Goal: Information Seeking & Learning: Learn about a topic

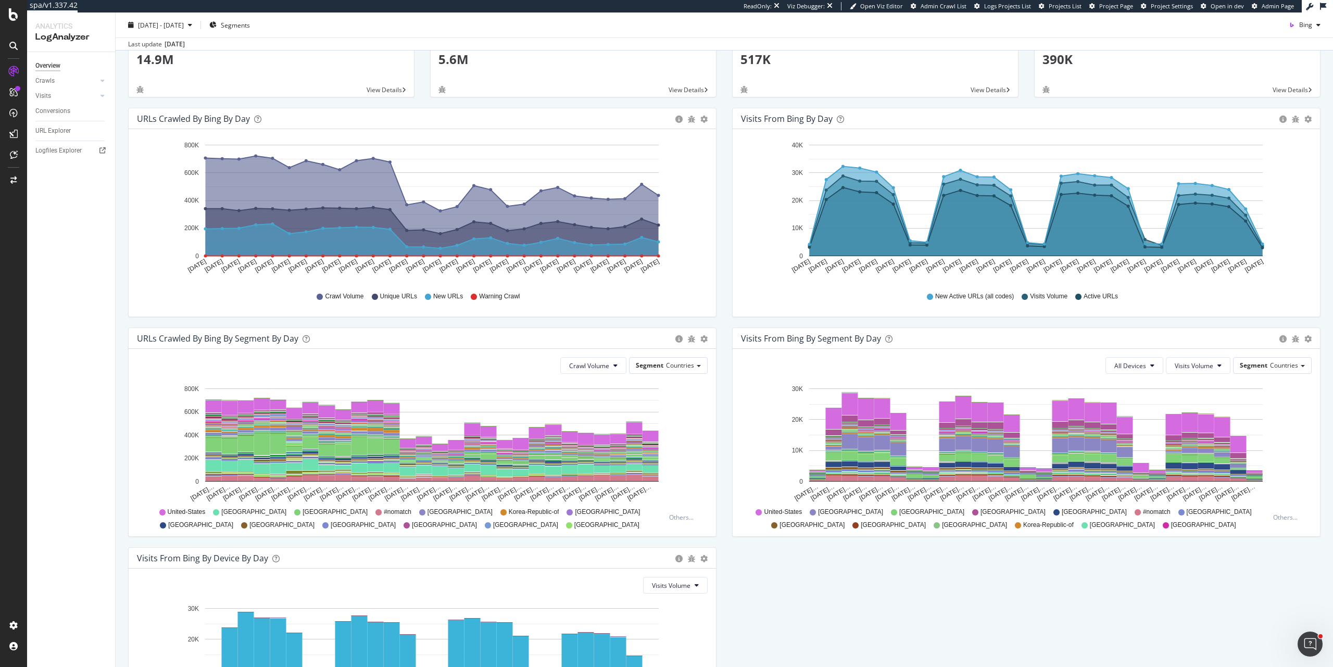
scroll to position [18, 0]
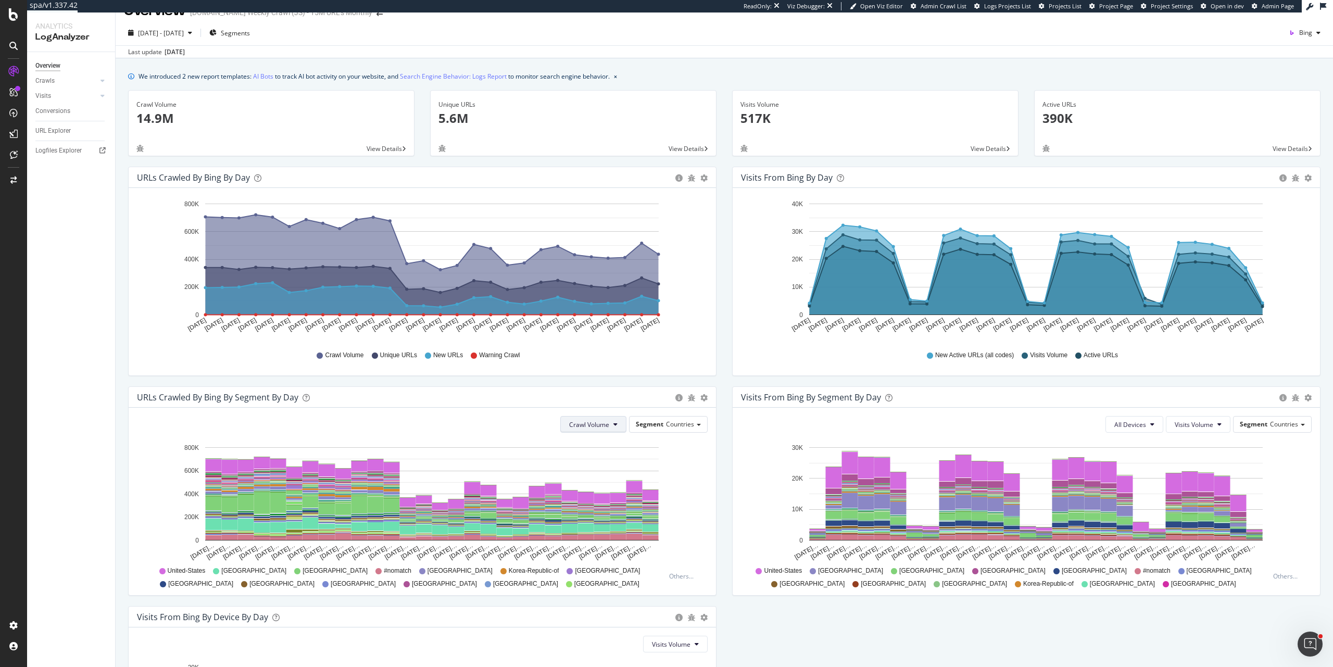
click at [608, 425] on button "Crawl Volume" at bounding box center [593, 424] width 66 height 17
click at [607, 420] on button "Crawl Volume" at bounding box center [593, 424] width 66 height 17
click at [674, 426] on span "Countries" at bounding box center [680, 424] width 28 height 9
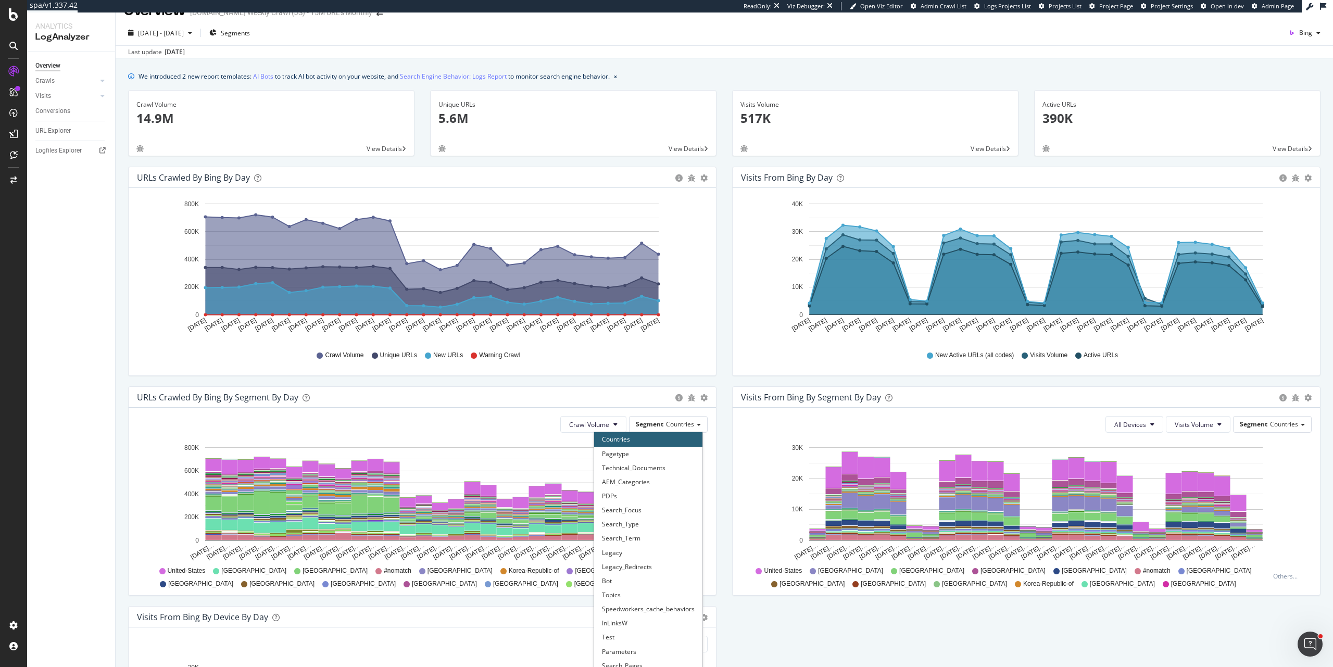
click at [525, 436] on div "Crawl Volume Segment Countries Countries Pagetype Technical_Documents AEM_Categ…" at bounding box center [422, 501] width 587 height 187
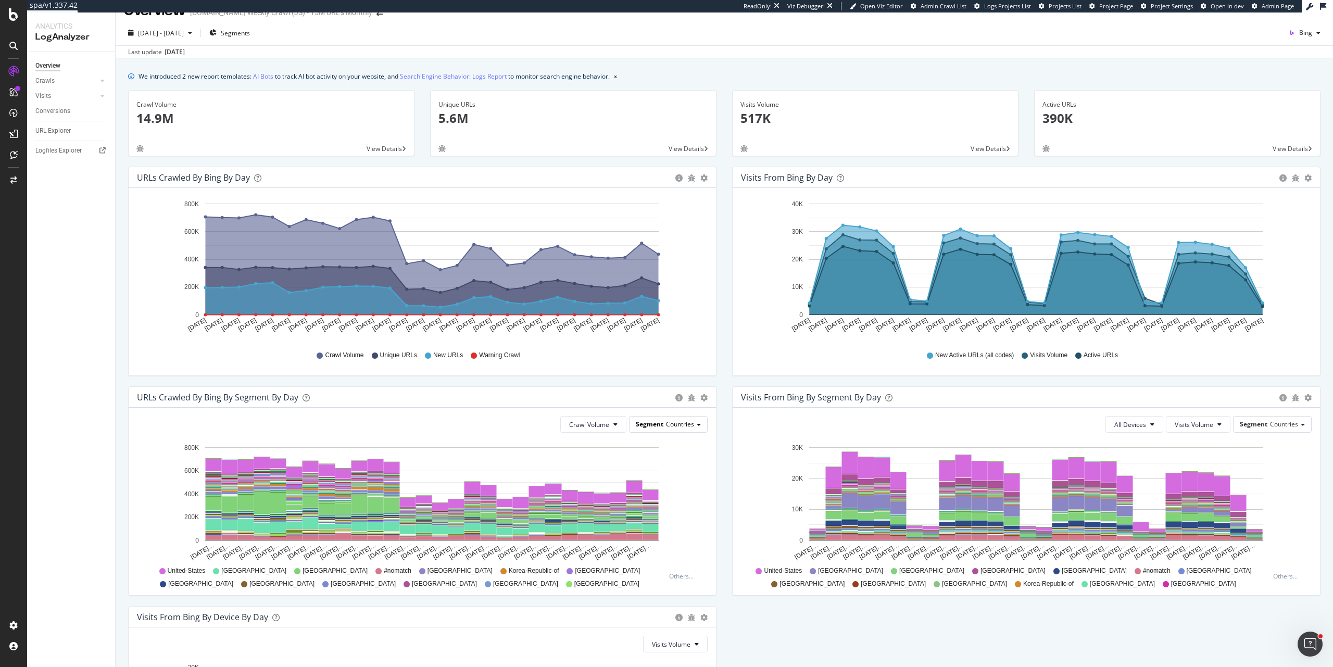
click at [643, 425] on span "Segment" at bounding box center [650, 424] width 28 height 9
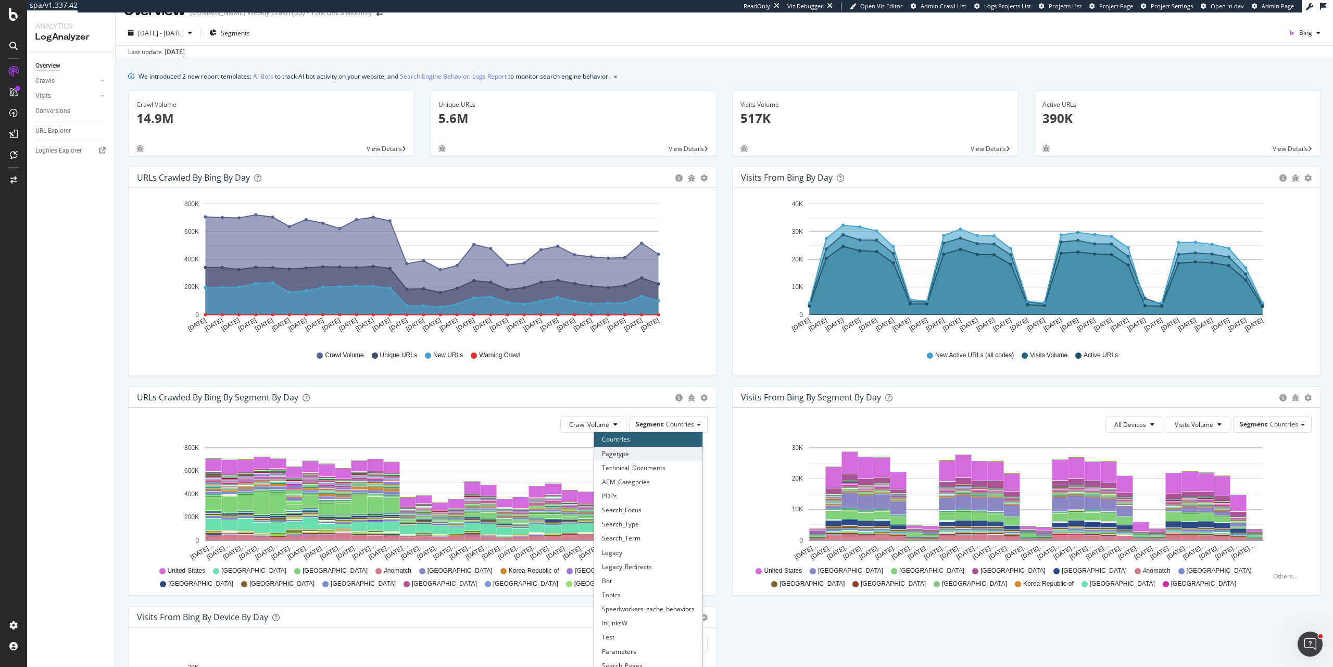
click at [671, 457] on div "Pagetype" at bounding box center [648, 454] width 108 height 14
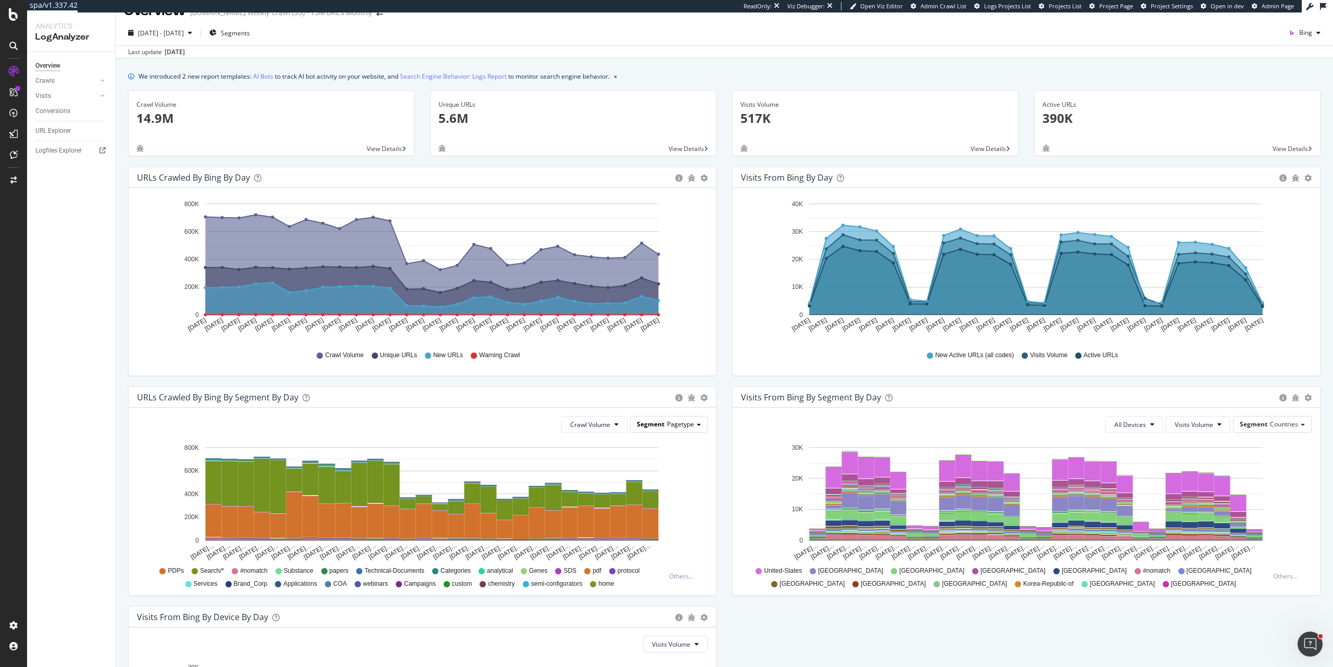
click at [681, 421] on span "Pagetype" at bounding box center [680, 424] width 27 height 9
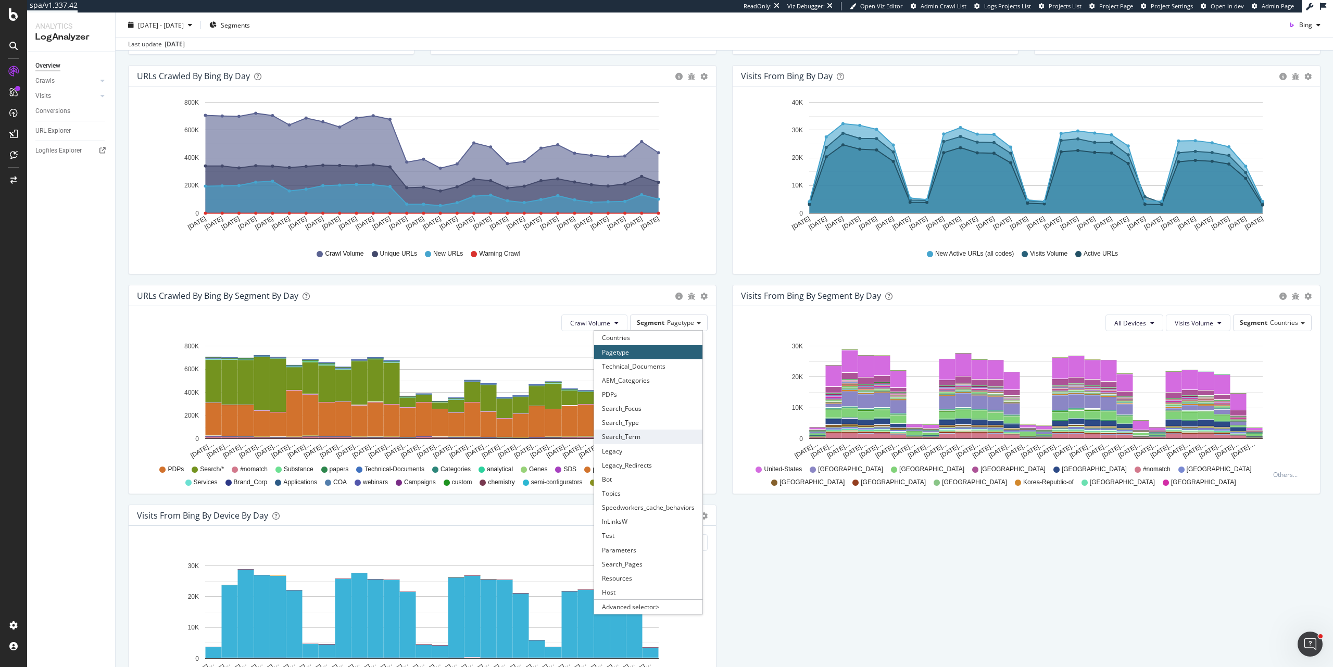
scroll to position [128, 0]
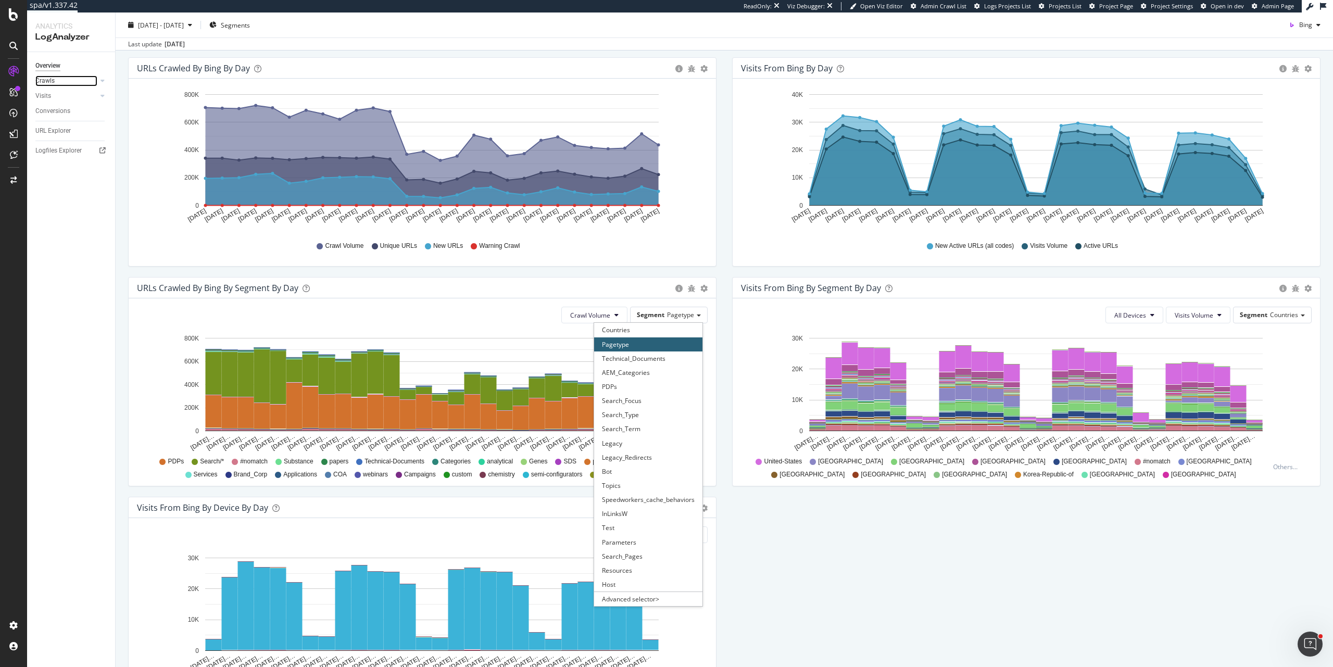
click at [55, 80] on link "Crawls" at bounding box center [66, 81] width 62 height 11
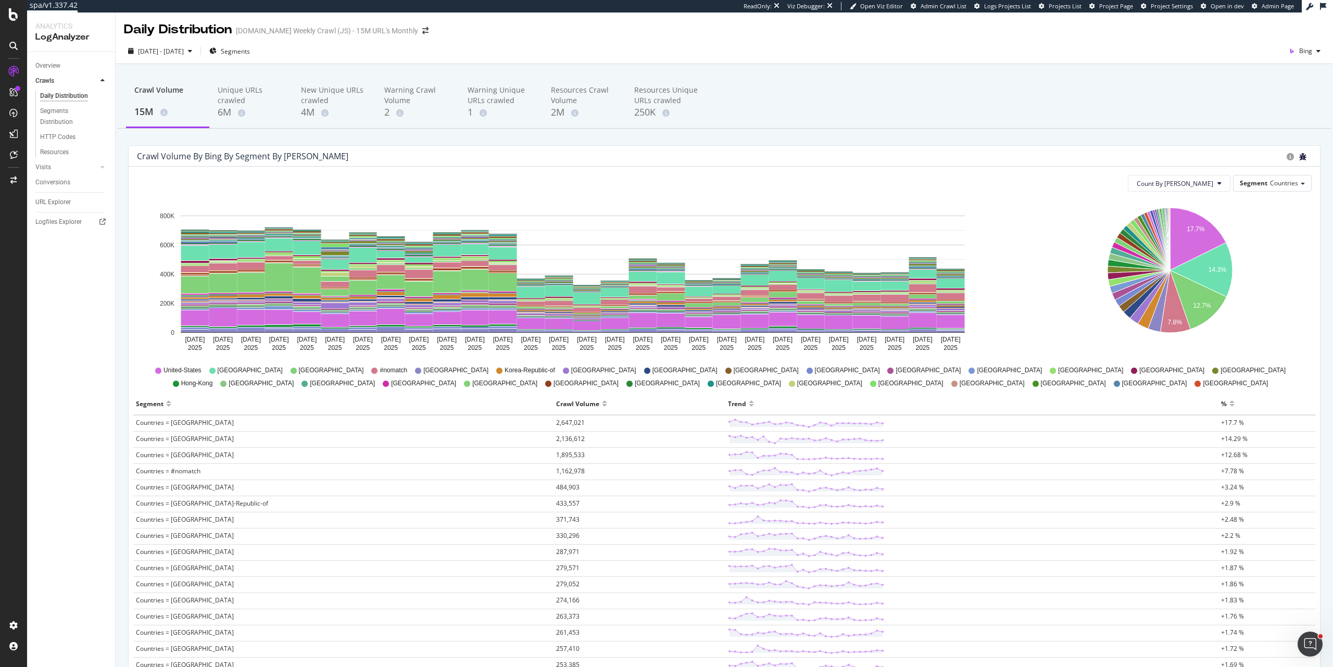
click at [1299, 155] on icon "bug" at bounding box center [1302, 156] width 7 height 7
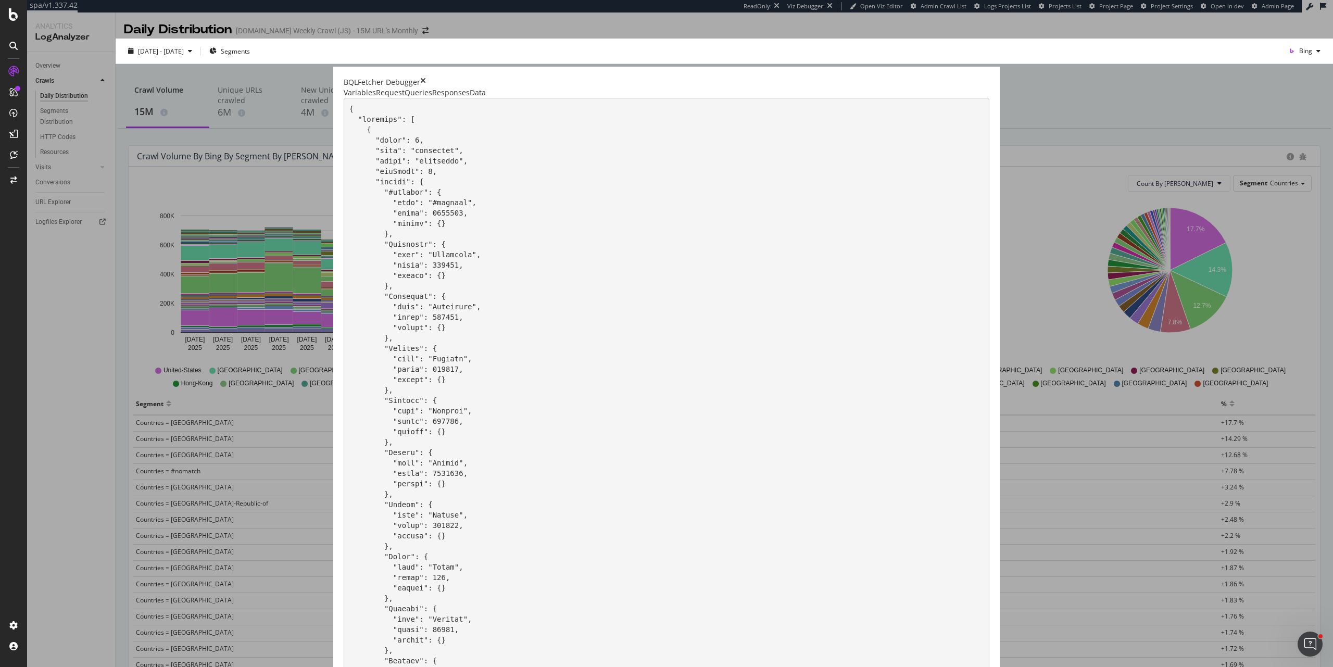
click at [426, 77] on icon "times" at bounding box center [423, 82] width 6 height 10
